Goal: Task Accomplishment & Management: Manage account settings

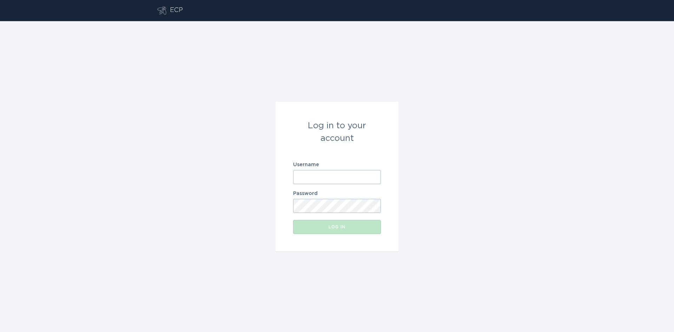
click at [314, 177] on input "Username" at bounding box center [337, 177] width 88 height 14
click at [0, 331] on com-1password-button at bounding box center [0, 332] width 0 height 0
type input "[EMAIL_ADDRESS][DOMAIN_NAME]"
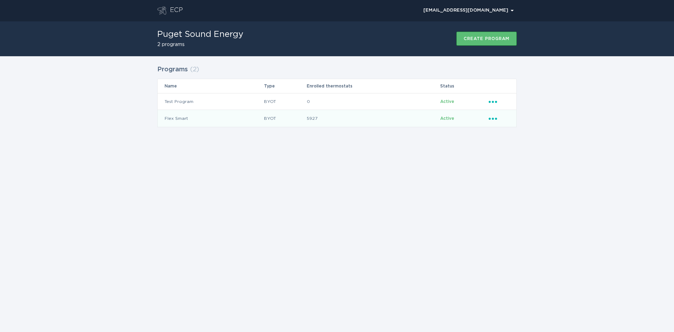
click at [495, 117] on icon "Ellipsis" at bounding box center [493, 117] width 10 height 6
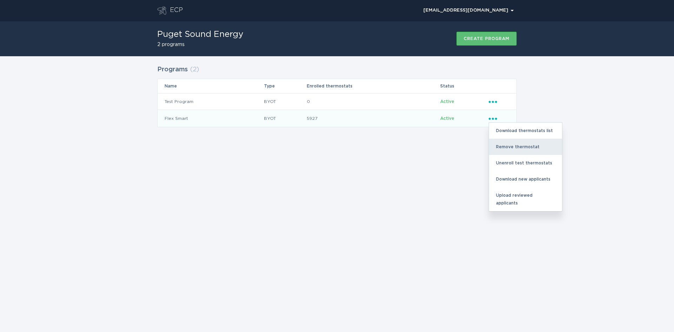
click at [511, 147] on div "Remove thermostat" at bounding box center [525, 147] width 73 height 16
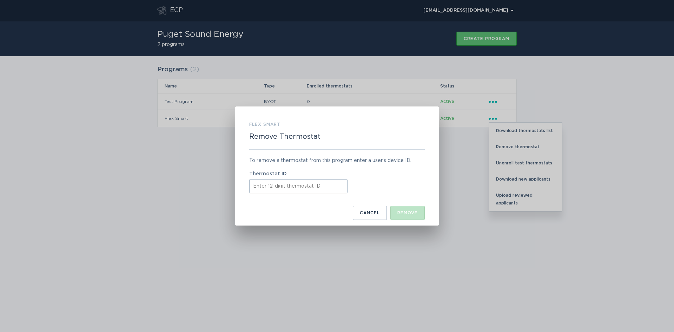
drag, startPoint x: 269, startPoint y: 186, endPoint x: 277, endPoint y: 188, distance: 8.5
click at [269, 186] on input "Thermostat ID" at bounding box center [298, 186] width 98 height 14
paste input "445267557524"
type input "445267557524"
click at [406, 212] on div "Remove" at bounding box center [407, 213] width 20 height 4
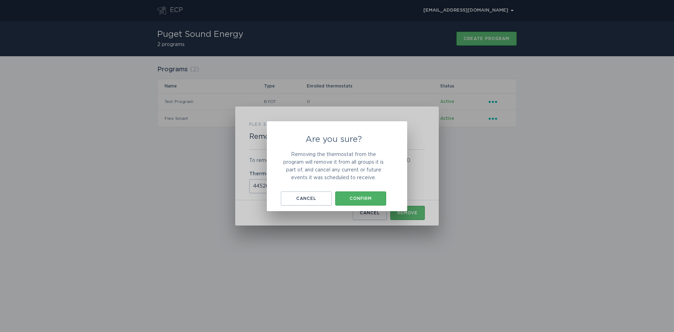
click at [365, 197] on div "Confirm" at bounding box center [361, 198] width 44 height 4
